Goal: Information Seeking & Learning: Learn about a topic

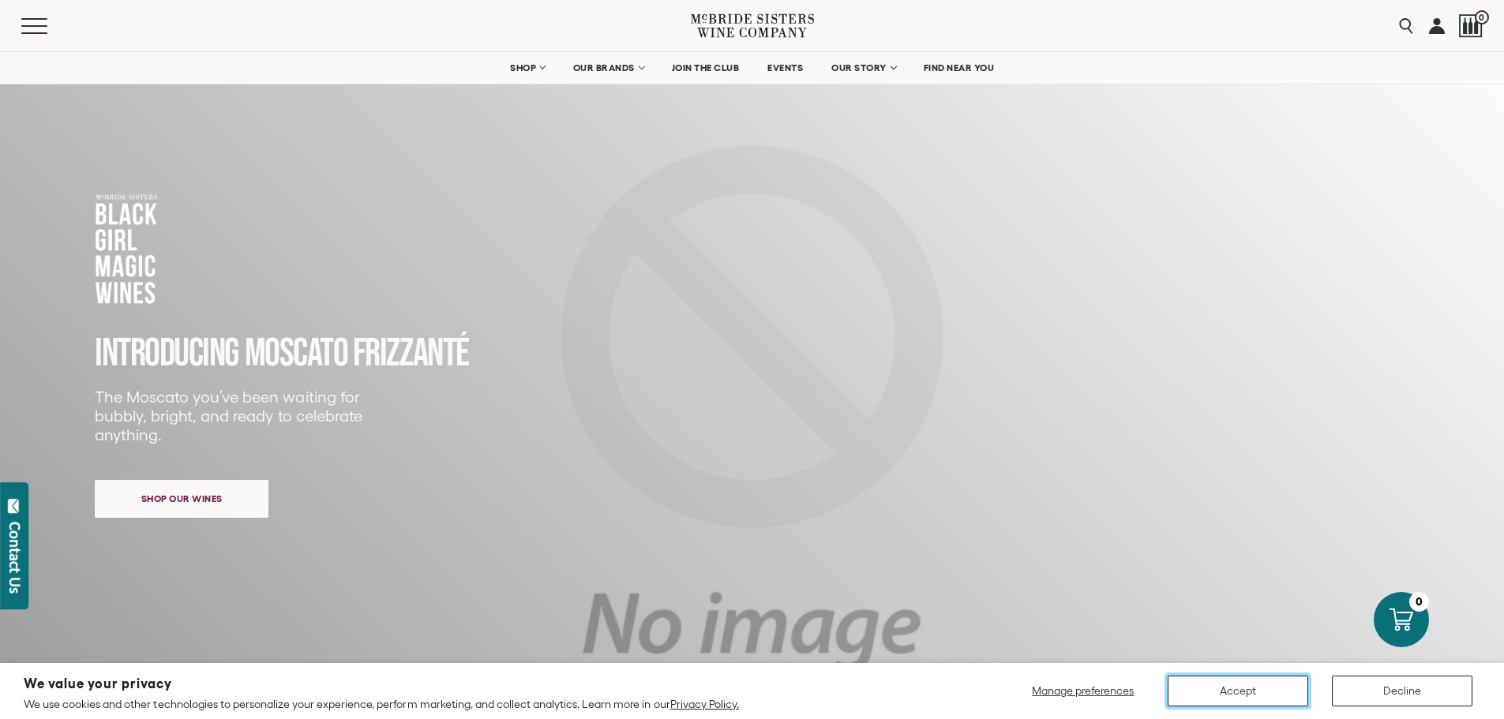
click at [1213, 693] on button "Accept" at bounding box center [1238, 691] width 141 height 31
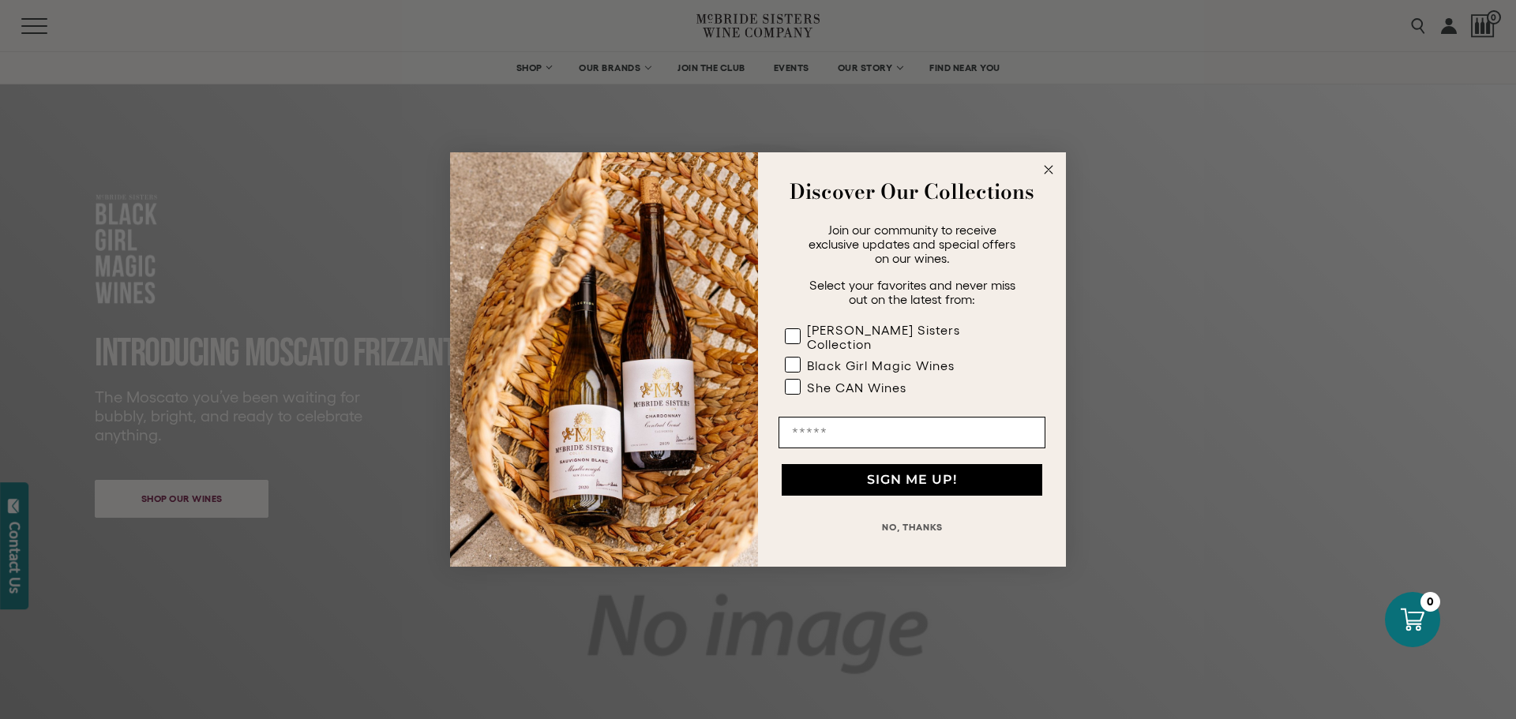
click at [913, 521] on button "NO, THANKS" at bounding box center [911, 528] width 267 height 32
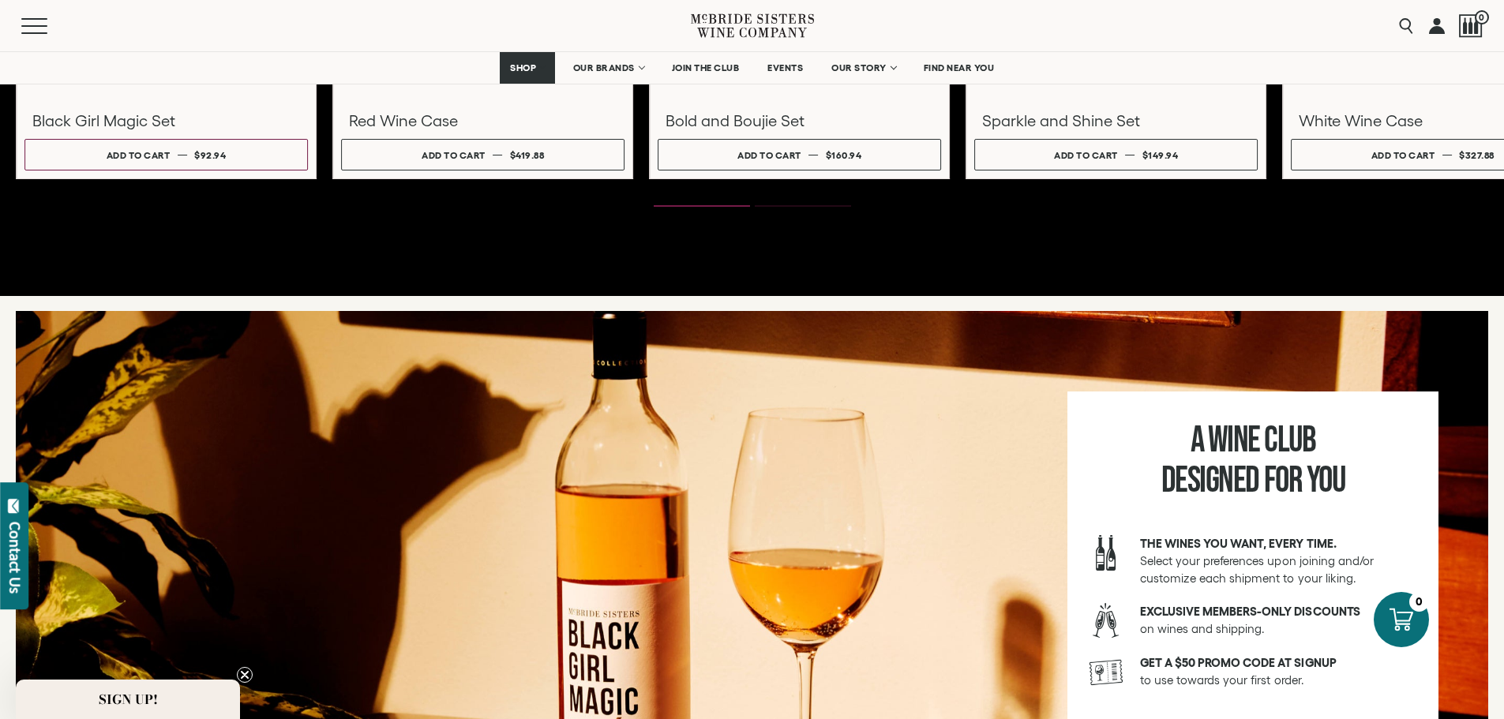
scroll to position [2452, 0]
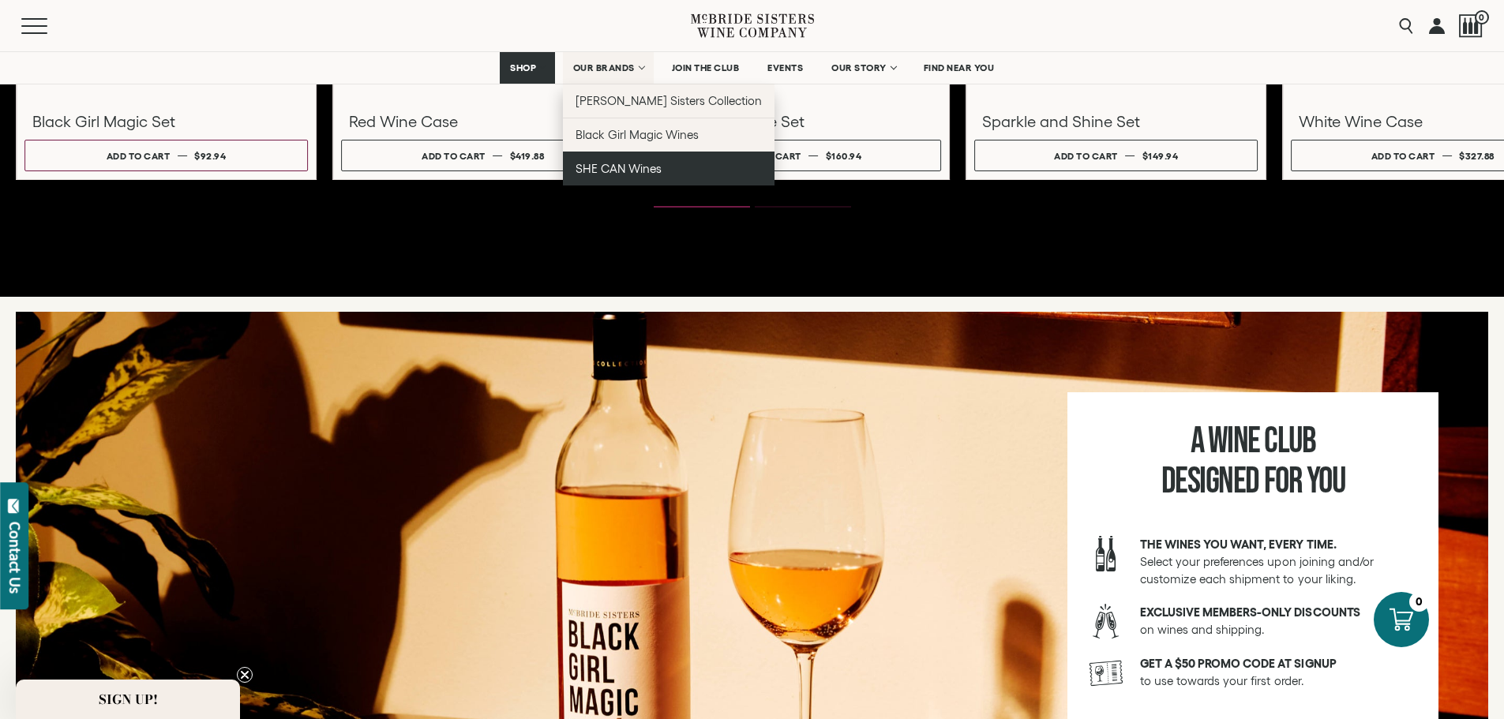
click at [598, 170] on span "SHE CAN Wines" at bounding box center [619, 168] width 86 height 13
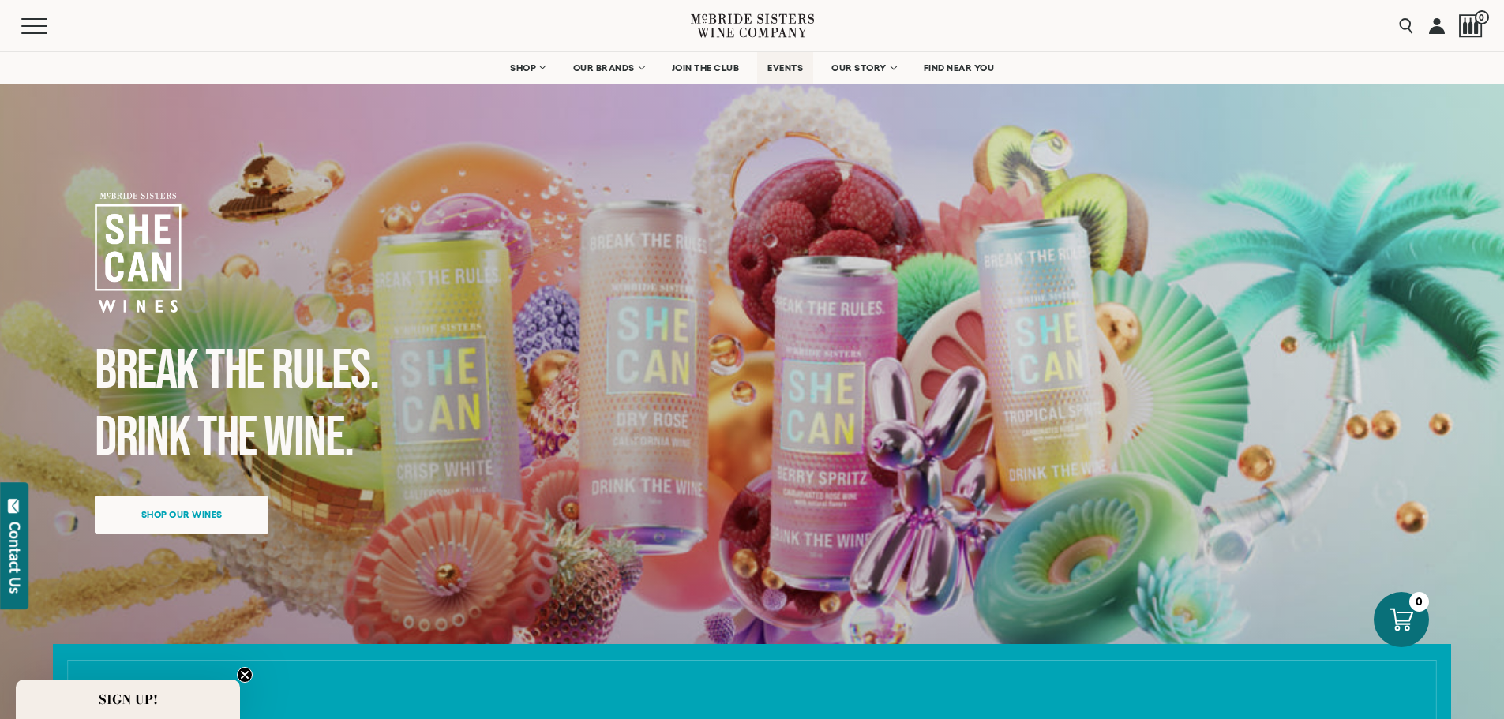
click at [791, 70] on span "EVENTS" at bounding box center [785, 67] width 36 height 11
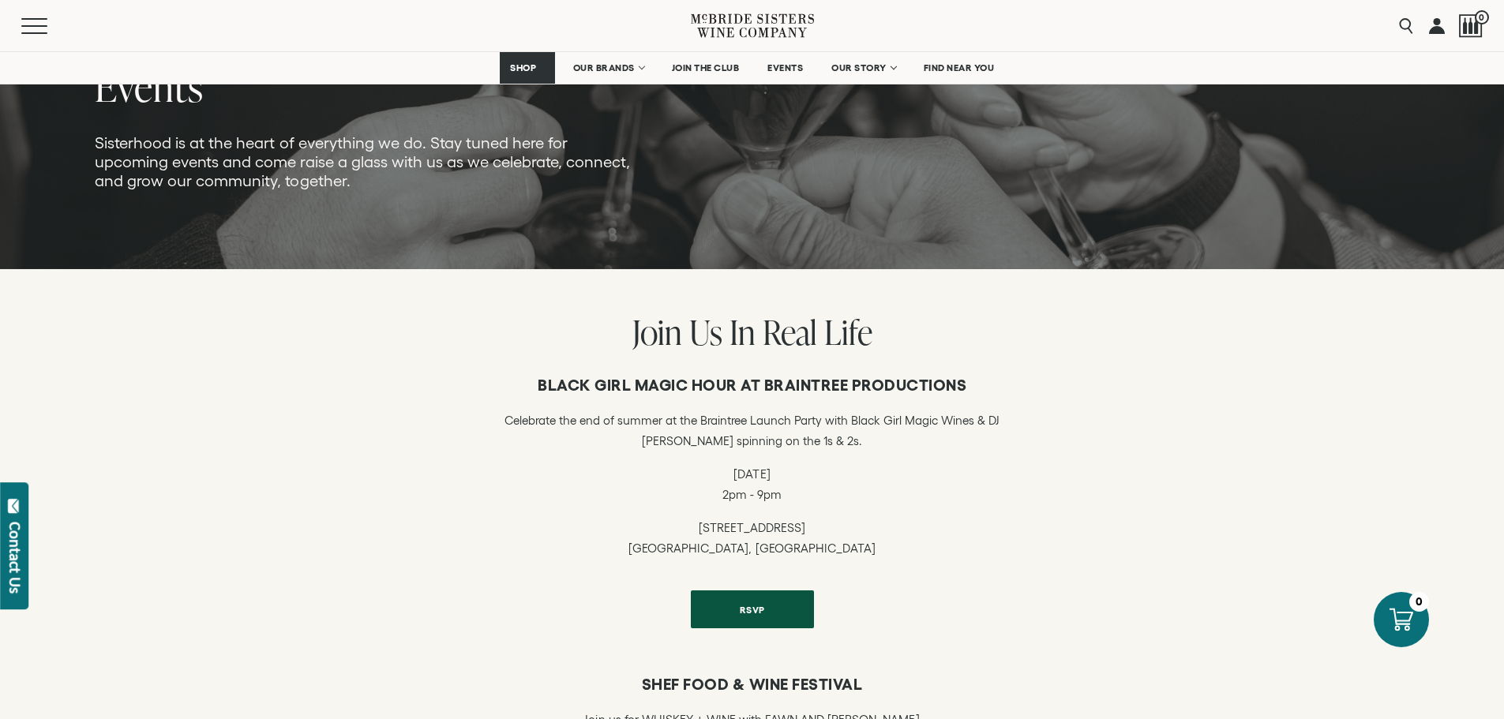
scroll to position [210, 0]
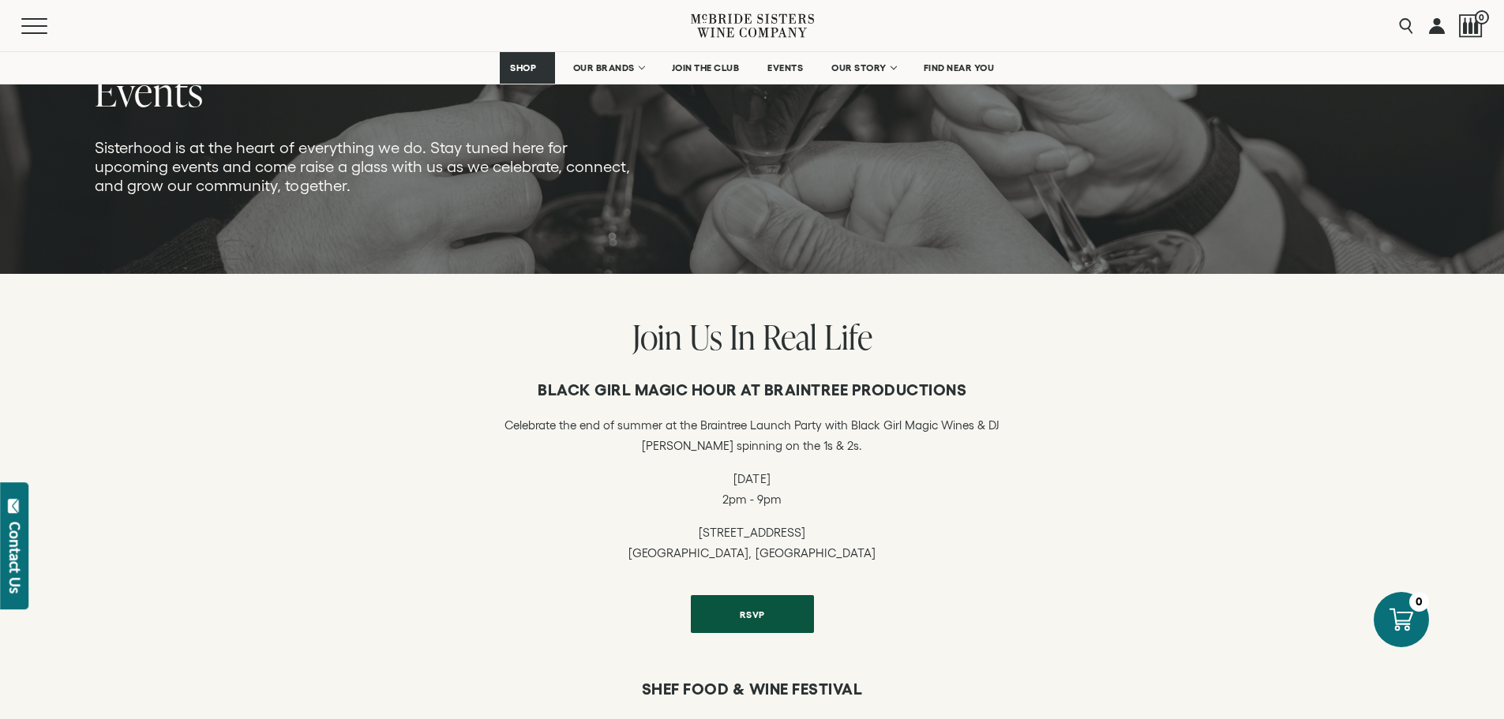
click at [20, 560] on div "Contact Us" at bounding box center [15, 558] width 16 height 72
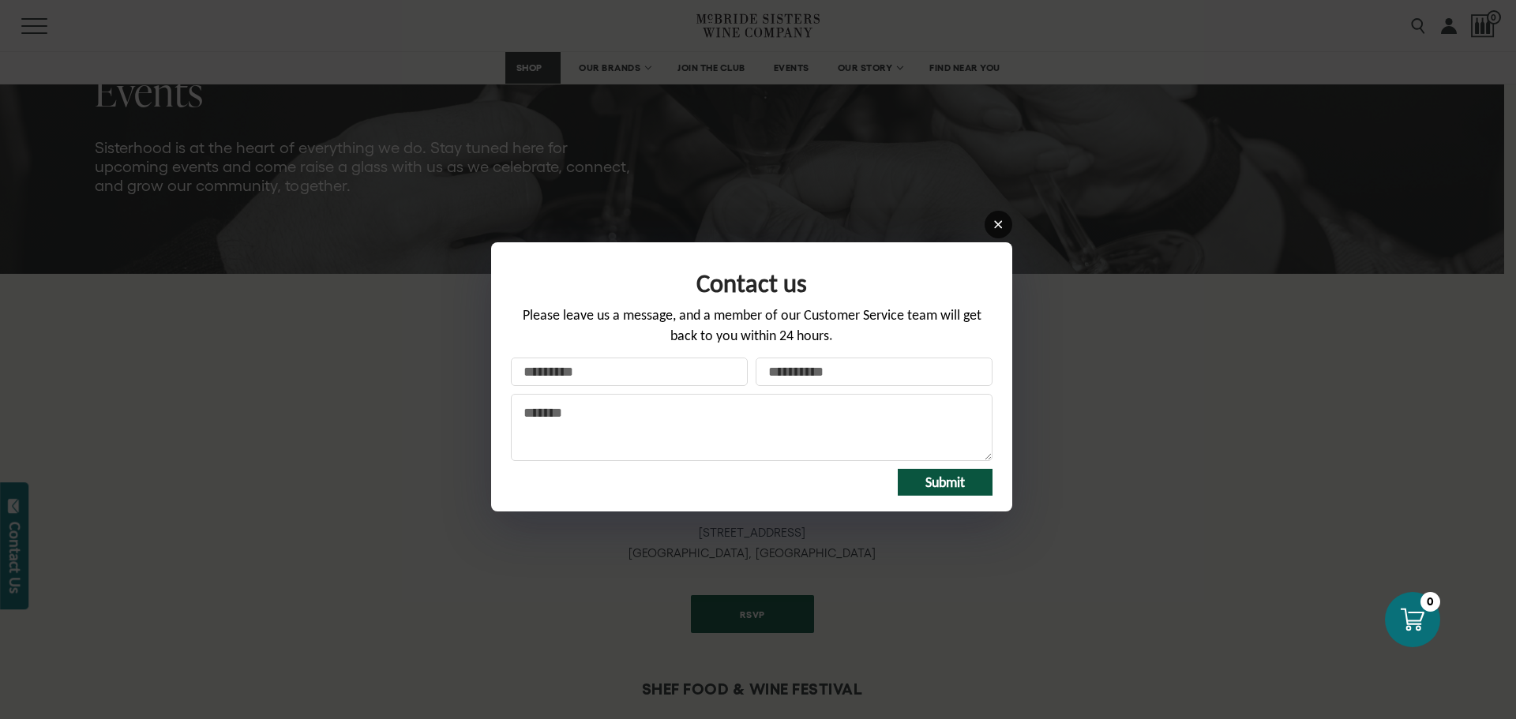
click at [996, 220] on icon at bounding box center [998, 225] width 12 height 12
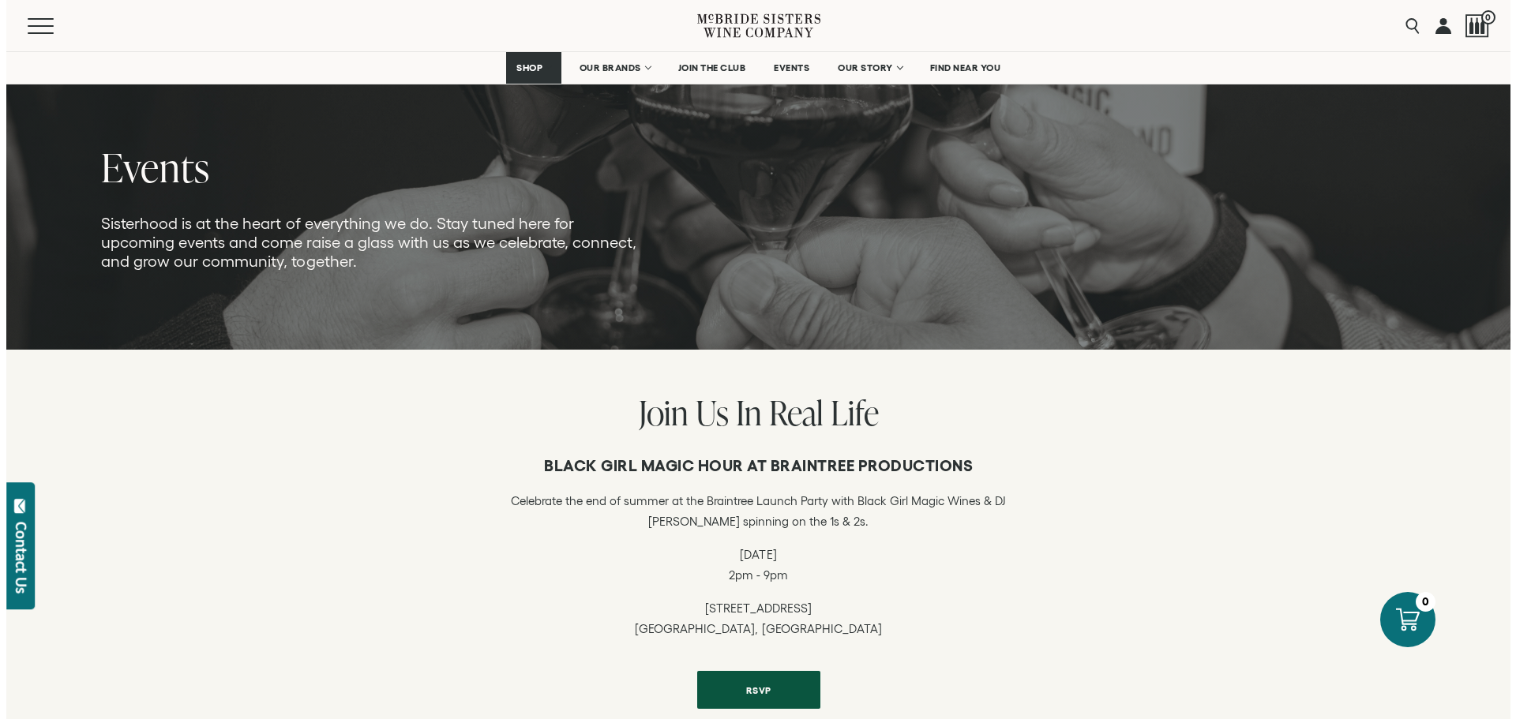
scroll to position [0, 0]
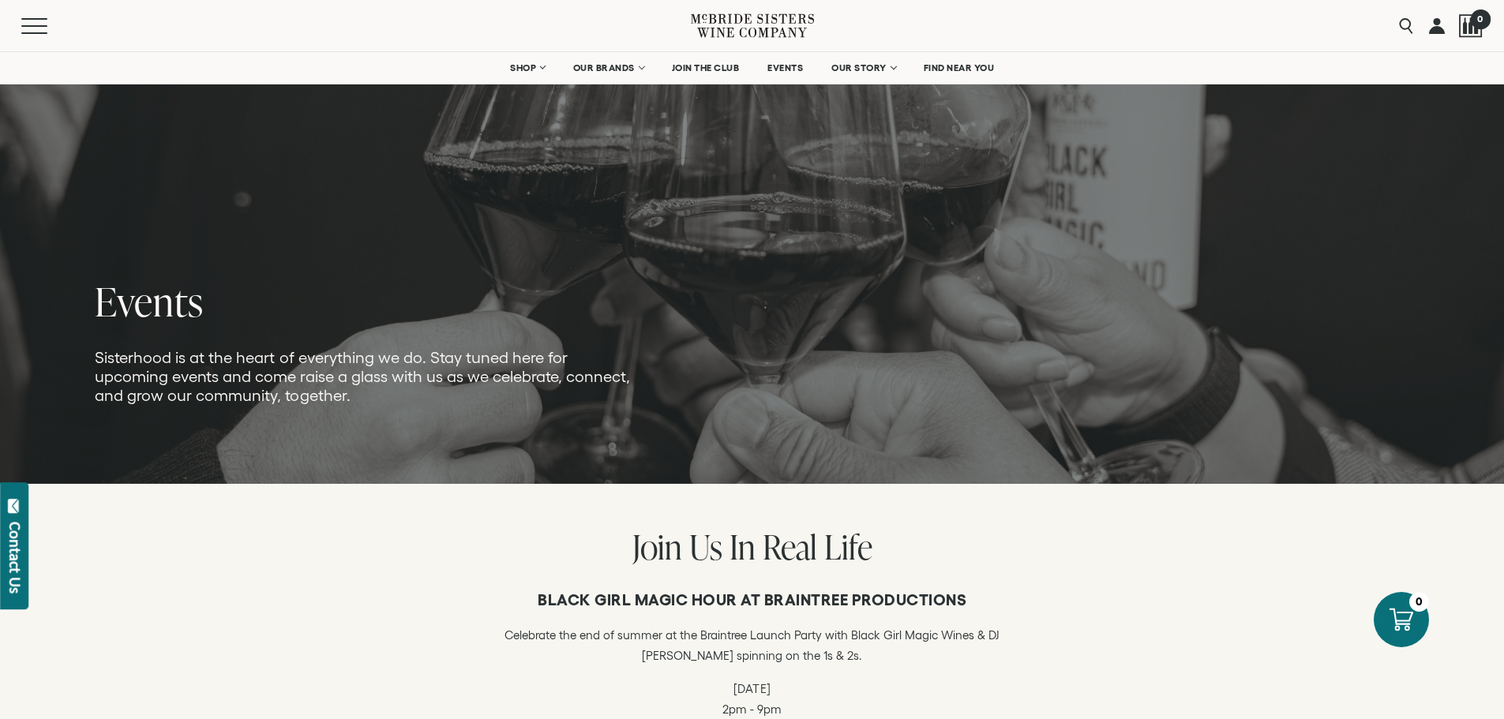
click at [1475, 30] on div at bounding box center [1471, 26] width 24 height 24
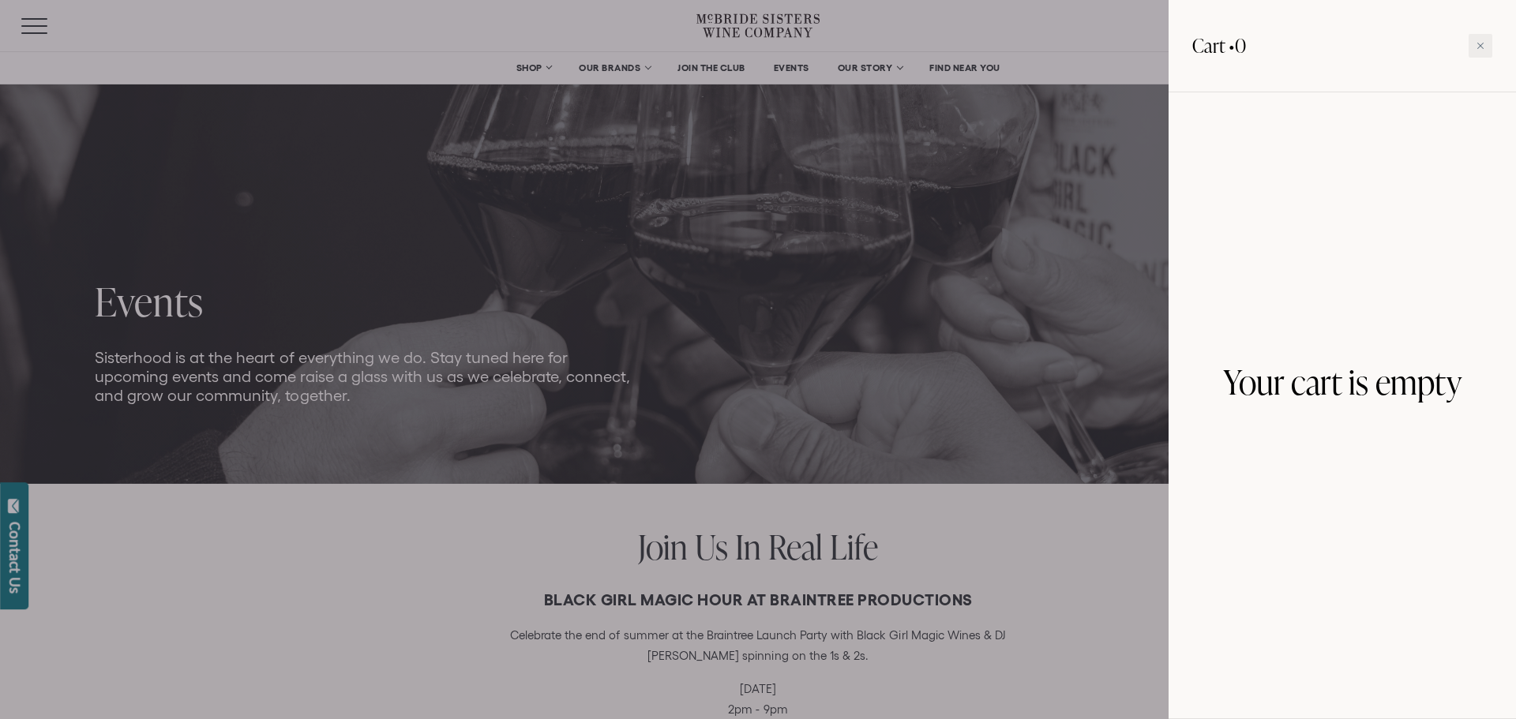
click at [1129, 31] on div at bounding box center [758, 359] width 1516 height 719
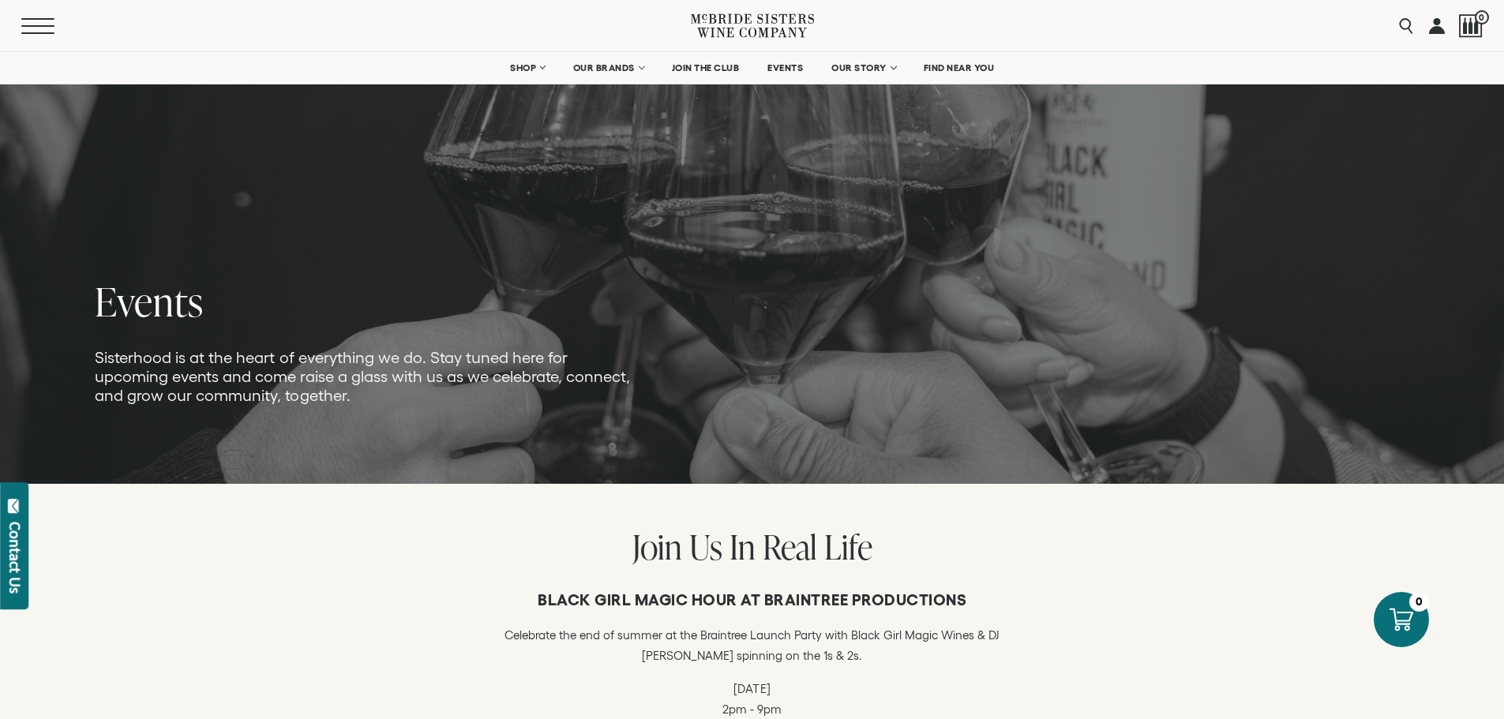
click at [40, 29] on button "Menu" at bounding box center [49, 26] width 57 height 16
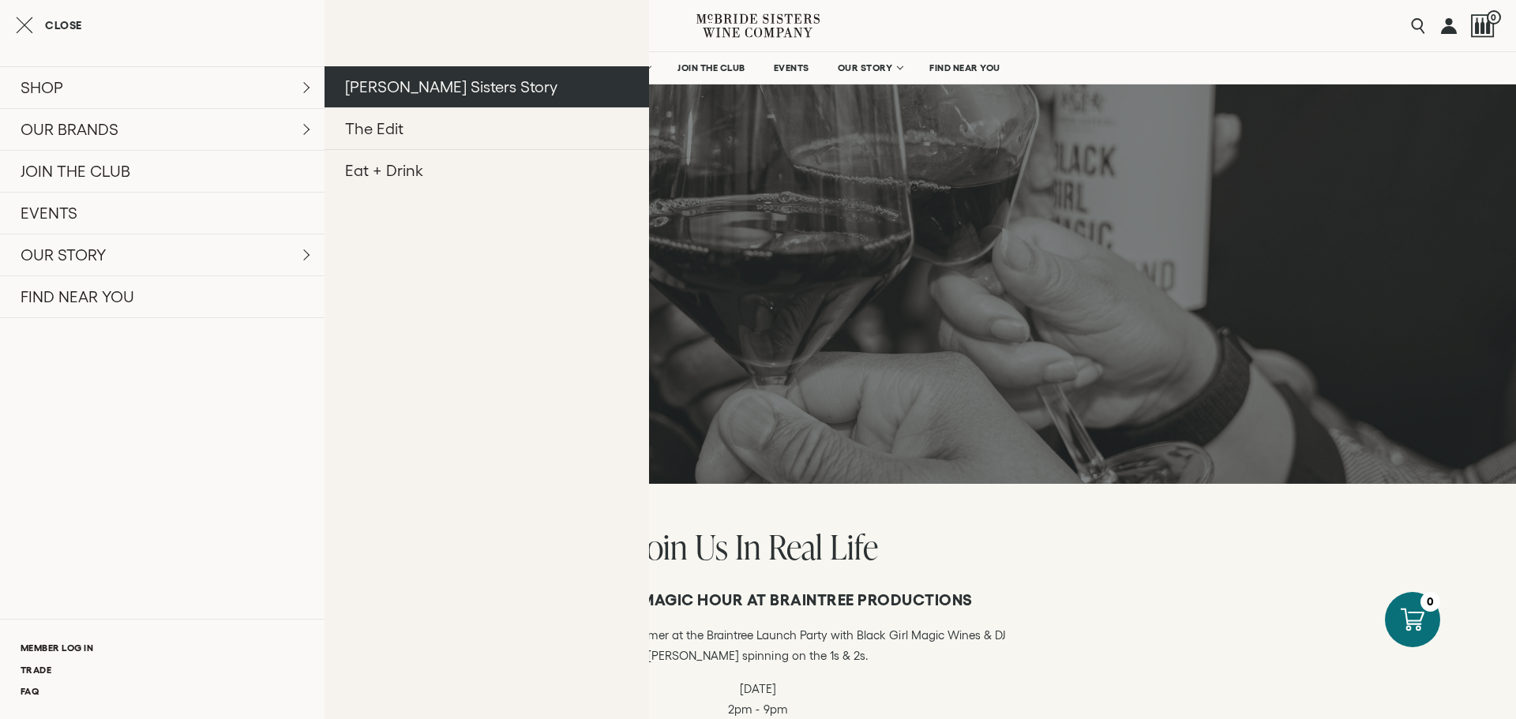
click at [381, 79] on link "[PERSON_NAME] Sisters Story" at bounding box center [486, 86] width 324 height 41
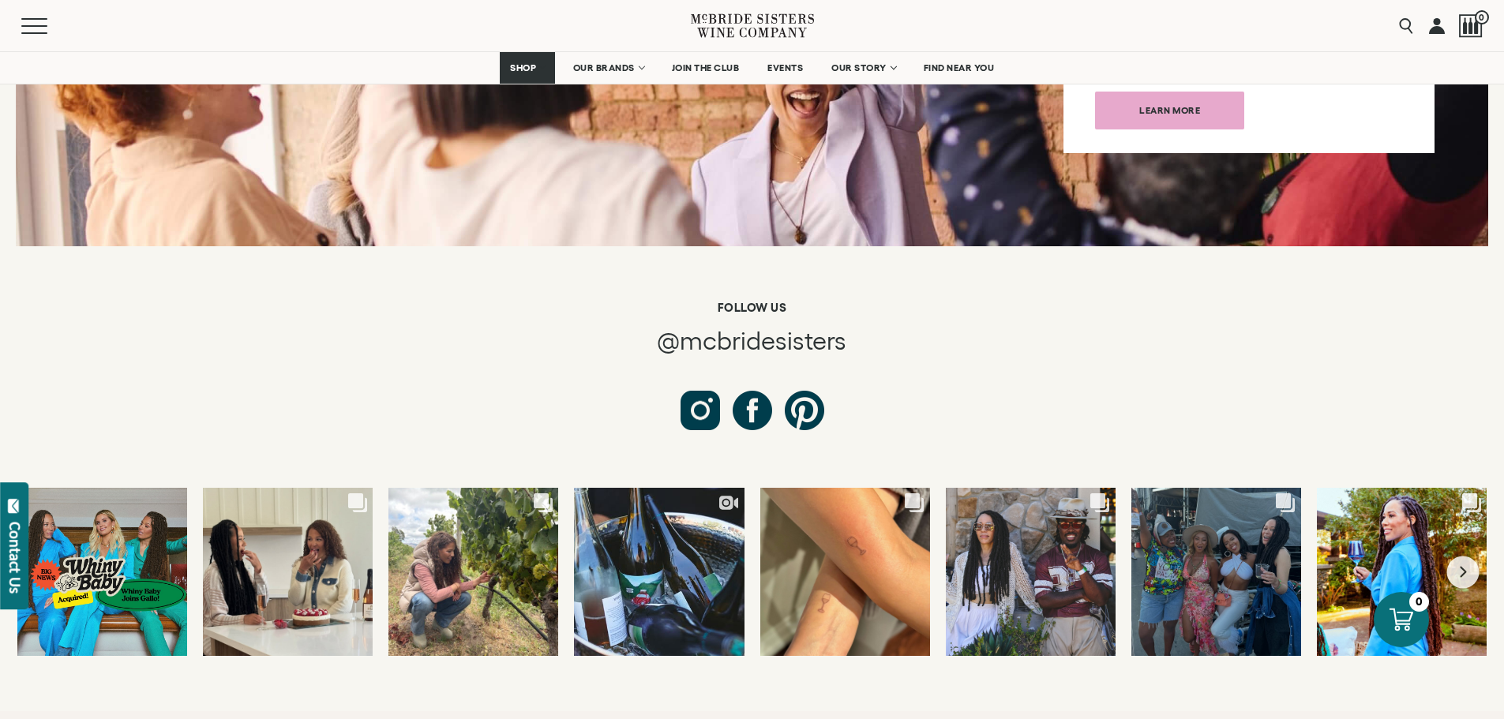
scroll to position [5763, 0]
